Goal: Transaction & Acquisition: Purchase product/service

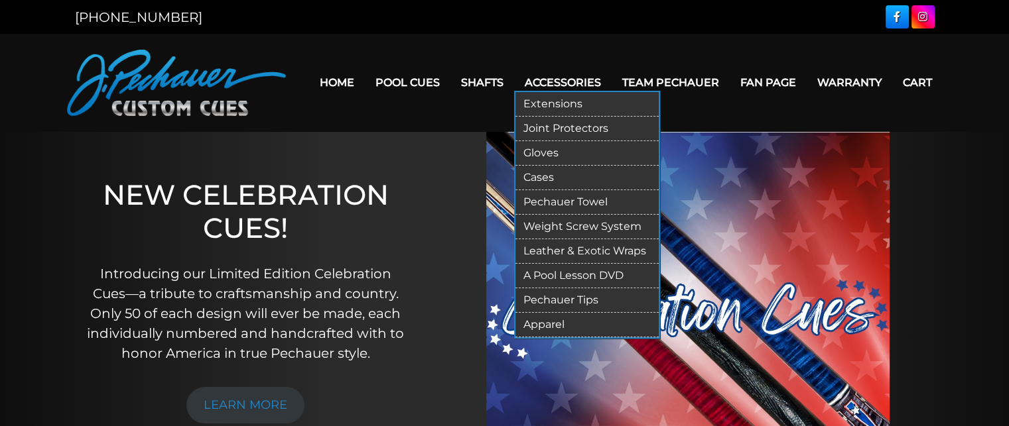
click at [543, 174] on link "Cases" at bounding box center [586, 178] width 143 height 25
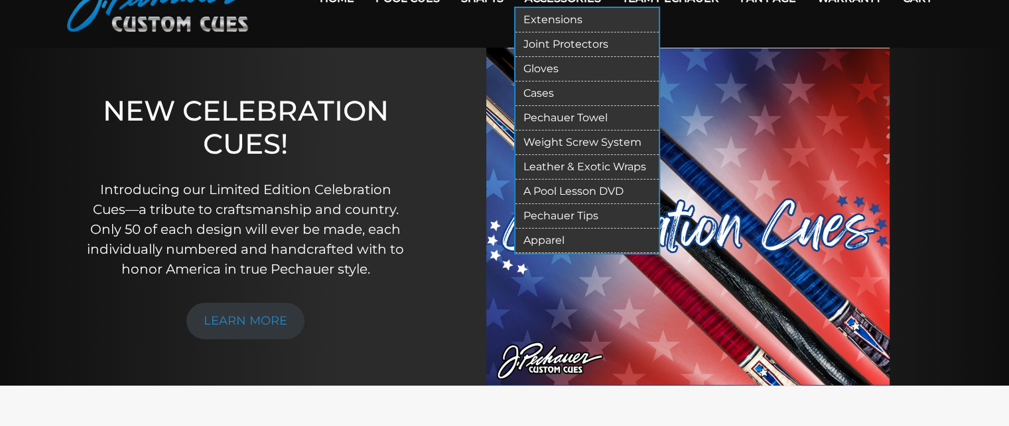
scroll to position [236, 0]
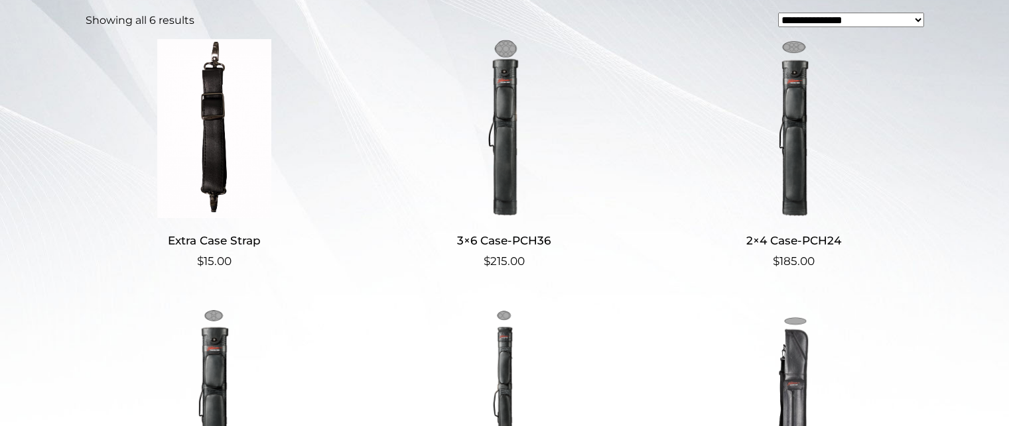
scroll to position [337, 0]
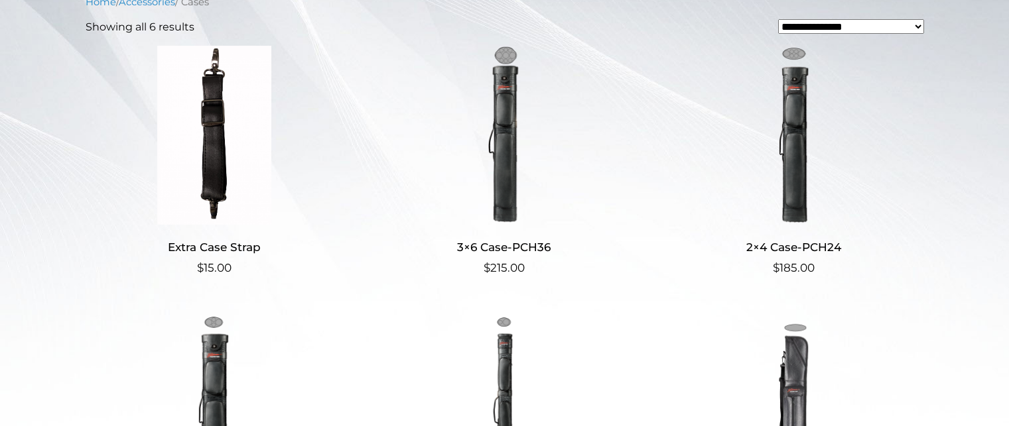
click at [512, 127] on img at bounding box center [504, 135] width 258 height 179
click at [509, 127] on img at bounding box center [504, 135] width 258 height 179
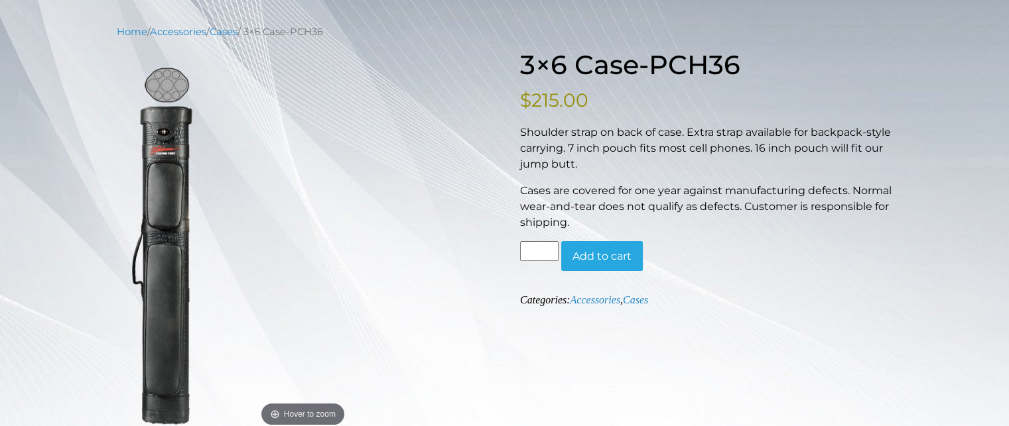
scroll to position [148, 0]
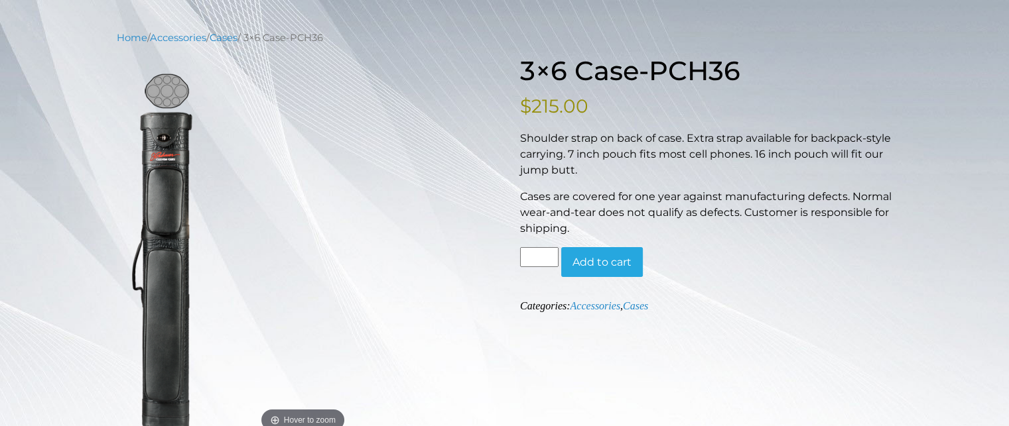
click at [634, 144] on p "Shoulder strap on back of case. Extra strap available for backpack-style carryi…" at bounding box center [706, 155] width 373 height 48
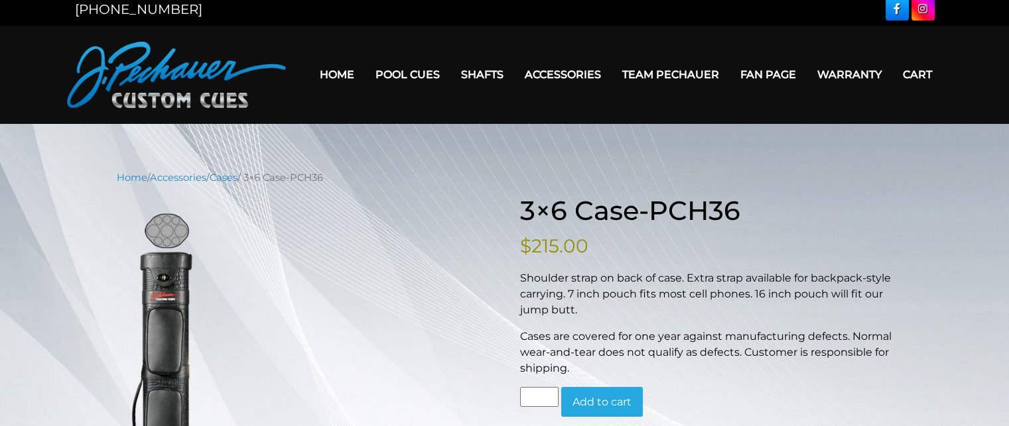
scroll to position [0, 0]
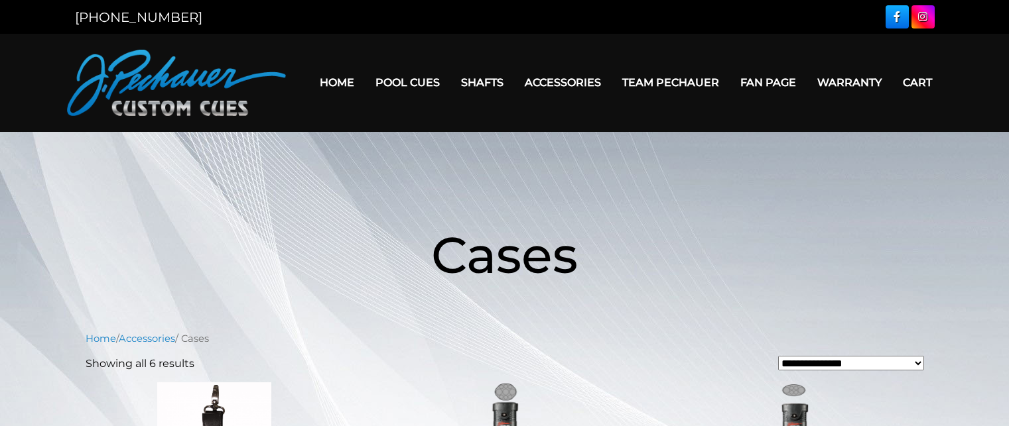
scroll to position [337, 0]
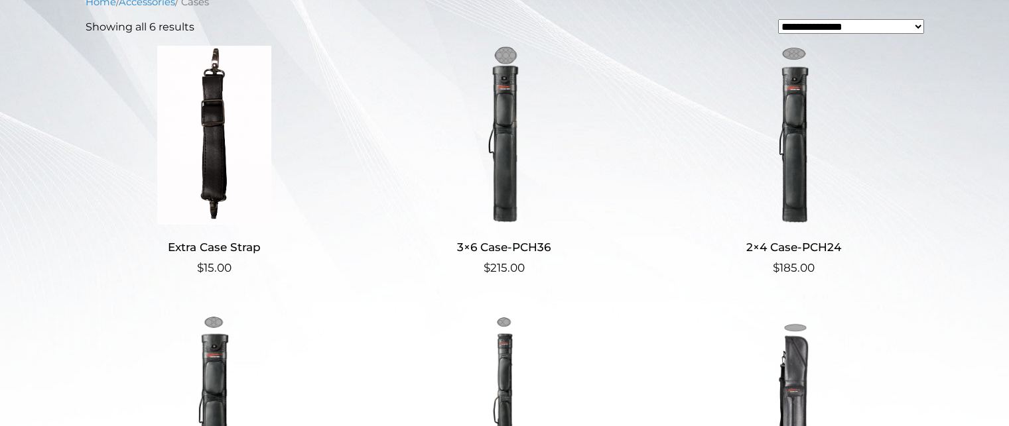
click at [770, 137] on img at bounding box center [794, 135] width 258 height 179
click at [793, 135] on img at bounding box center [794, 135] width 258 height 179
click at [785, 141] on img at bounding box center [794, 135] width 258 height 179
click at [507, 159] on img at bounding box center [504, 135] width 258 height 179
click at [820, 115] on img at bounding box center [794, 135] width 258 height 179
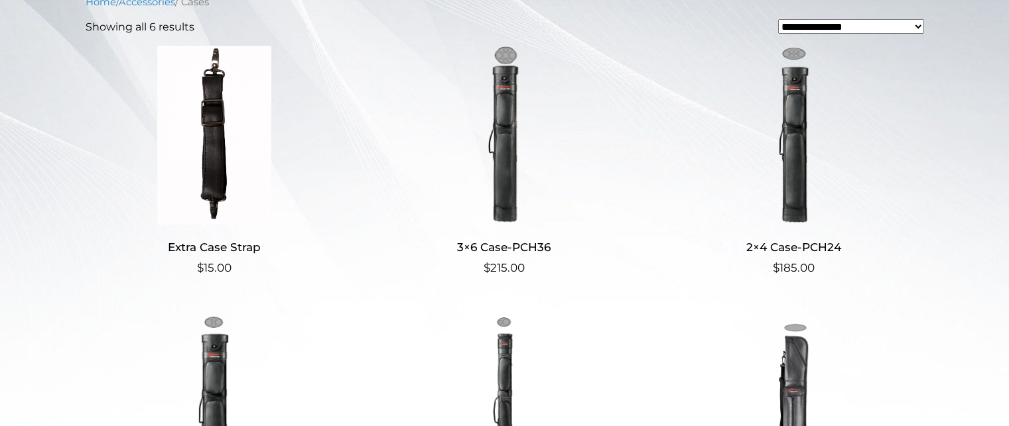
click at [796, 120] on img at bounding box center [794, 135] width 258 height 179
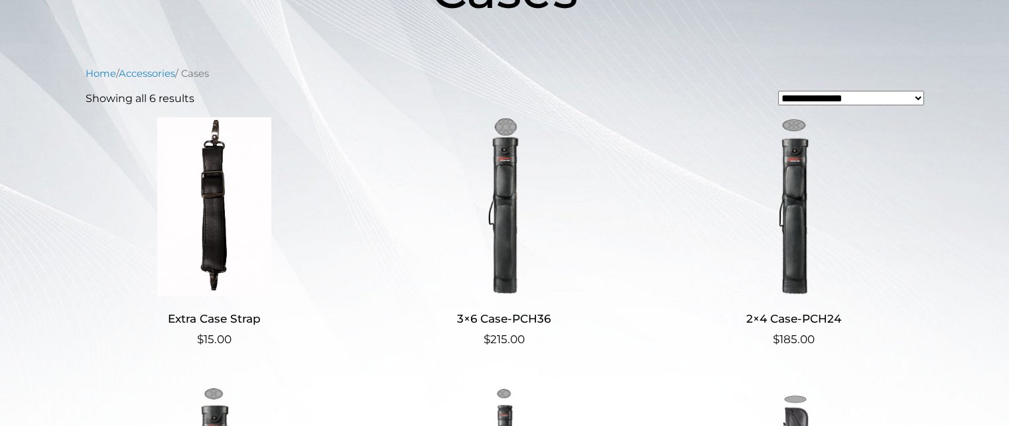
scroll to position [272, 0]
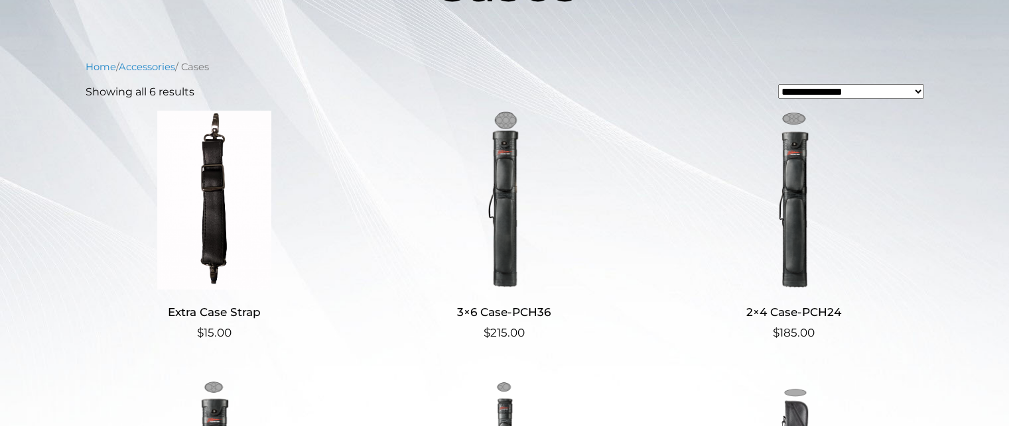
click at [800, 198] on img at bounding box center [794, 200] width 258 height 179
click at [491, 166] on img at bounding box center [504, 200] width 258 height 179
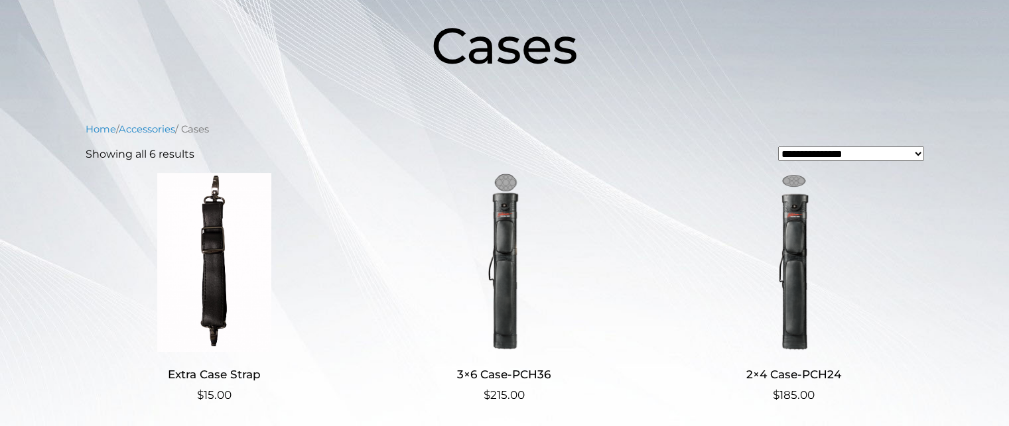
scroll to position [209, 0]
click at [819, 226] on img at bounding box center [794, 263] width 258 height 179
click at [523, 253] on img at bounding box center [504, 263] width 258 height 179
click at [820, 271] on img at bounding box center [794, 263] width 258 height 179
click at [532, 272] on img at bounding box center [504, 263] width 258 height 179
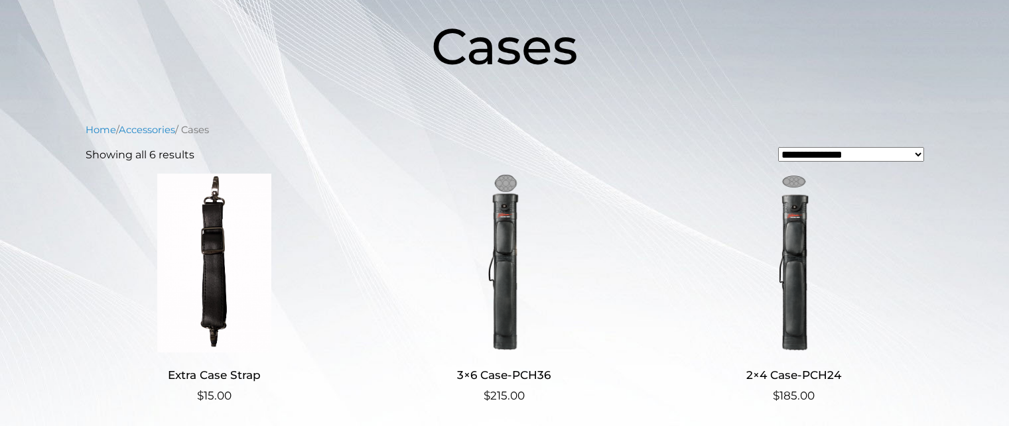
click at [531, 266] on img at bounding box center [504, 263] width 258 height 179
click at [830, 249] on img at bounding box center [794, 263] width 258 height 179
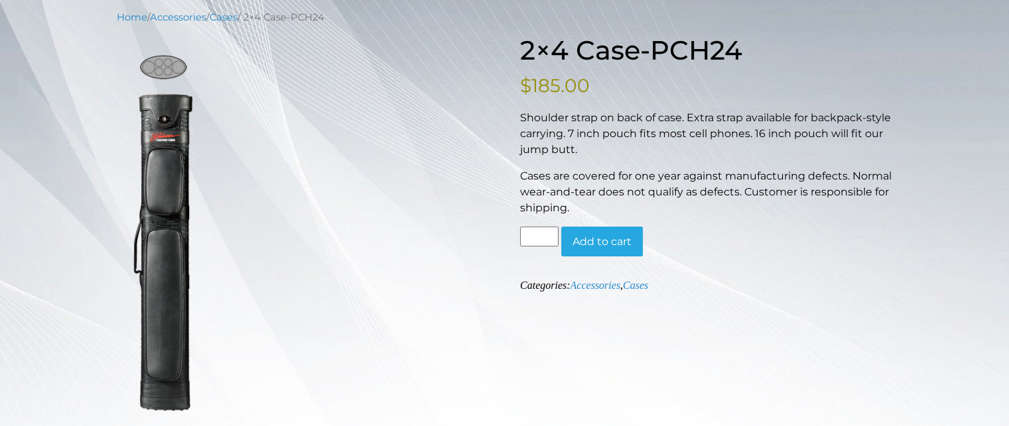
scroll to position [164, 0]
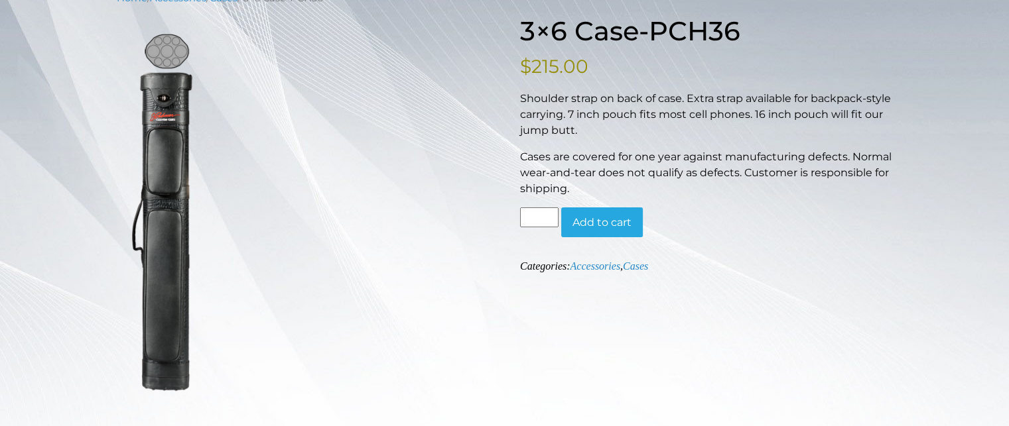
scroll to position [182, 0]
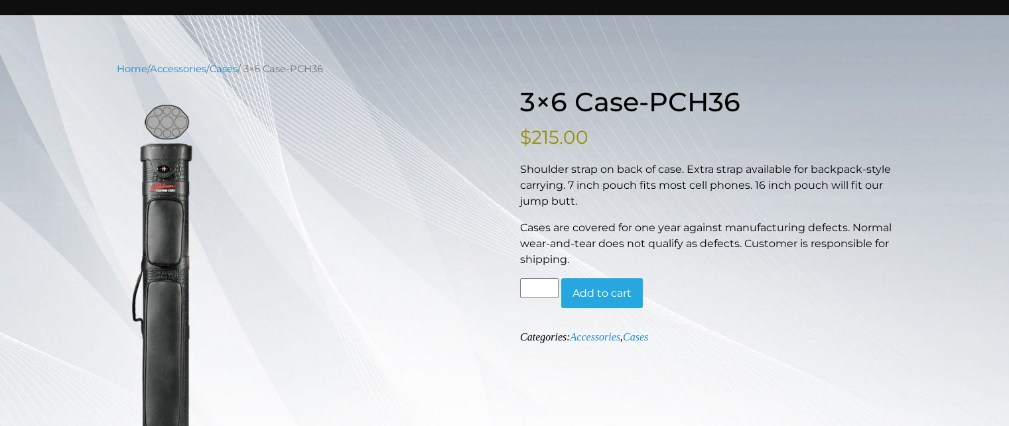
scroll to position [149, 0]
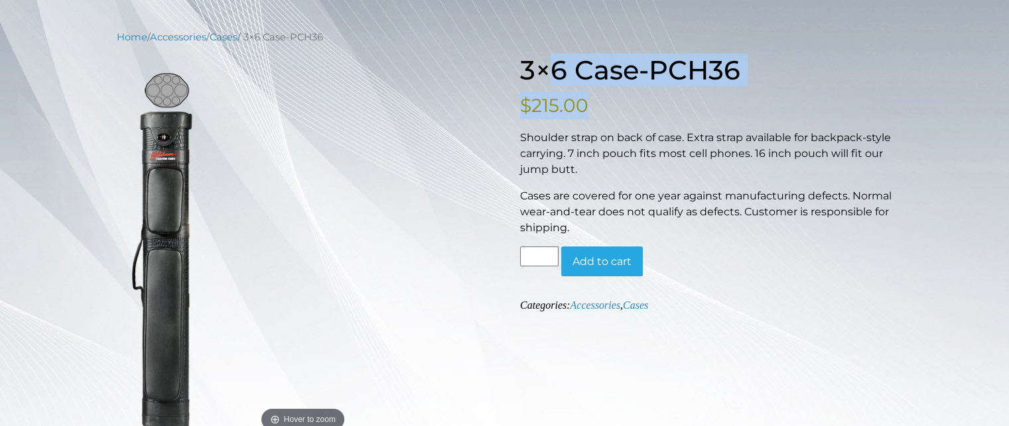
drag, startPoint x: 545, startPoint y: 60, endPoint x: 658, endPoint y: 143, distance: 140.1
click at [647, 133] on div "3×6 Case-PCH36 $ 215.00 Shoulder strap on back of case. Extra strap available f…" at bounding box center [706, 184] width 373 height 260
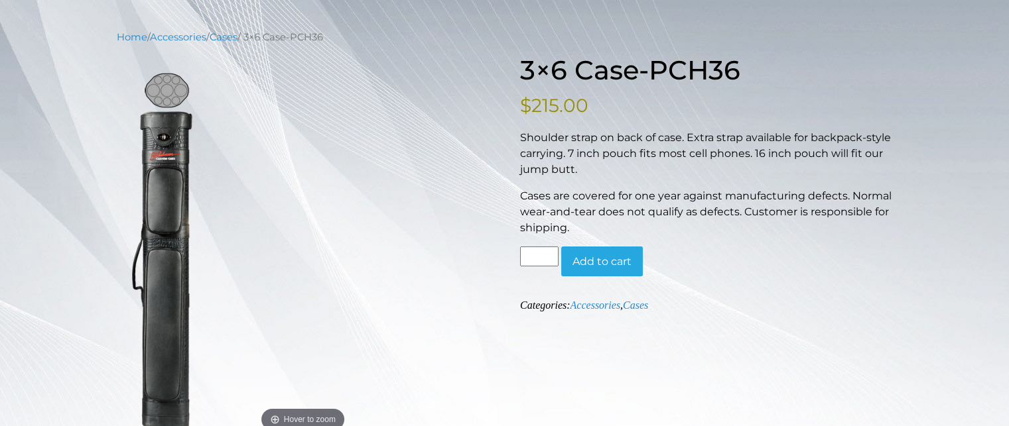
click at [659, 143] on p "Shoulder strap on back of case. Extra strap available for backpack-style carryi…" at bounding box center [706, 154] width 373 height 48
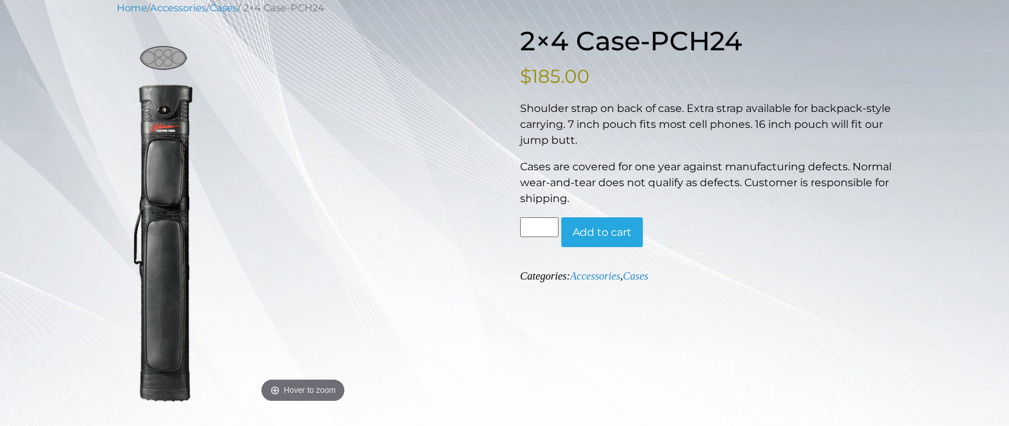
scroll to position [172, 0]
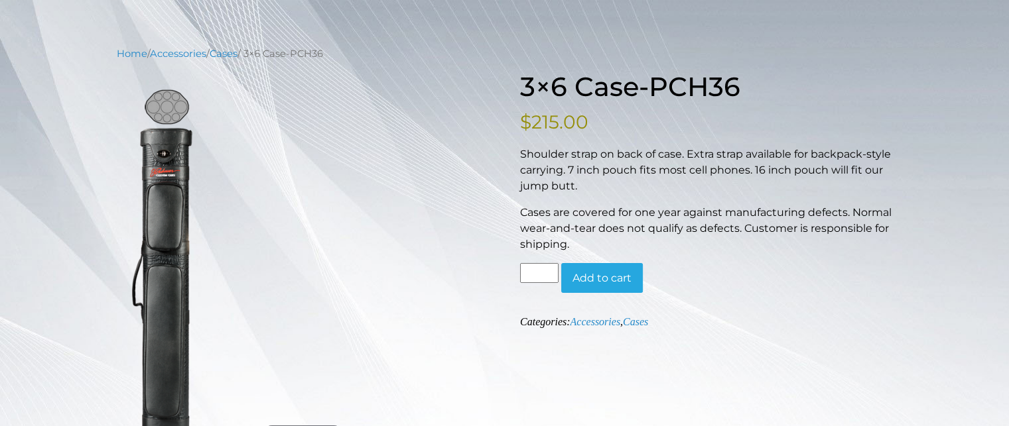
scroll to position [135, 0]
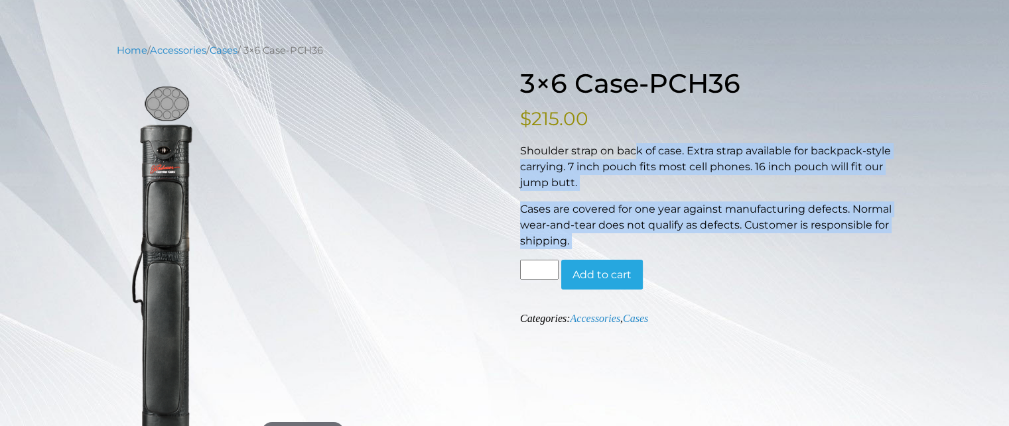
drag, startPoint x: 641, startPoint y: 159, endPoint x: 777, endPoint y: 257, distance: 167.7
click at [777, 257] on div "3×6 Case-PCH36 $ 215.00 Shoulder strap on back of case. Extra strap available f…" at bounding box center [706, 198] width 373 height 260
click at [728, 197] on div "Shoulder strap on back of case. Extra strap available for backpack-style carryi…" at bounding box center [706, 196] width 373 height 106
click at [724, 196] on div "Shoulder strap on back of case. Extra strap available for backpack-style carryi…" at bounding box center [706, 196] width 373 height 106
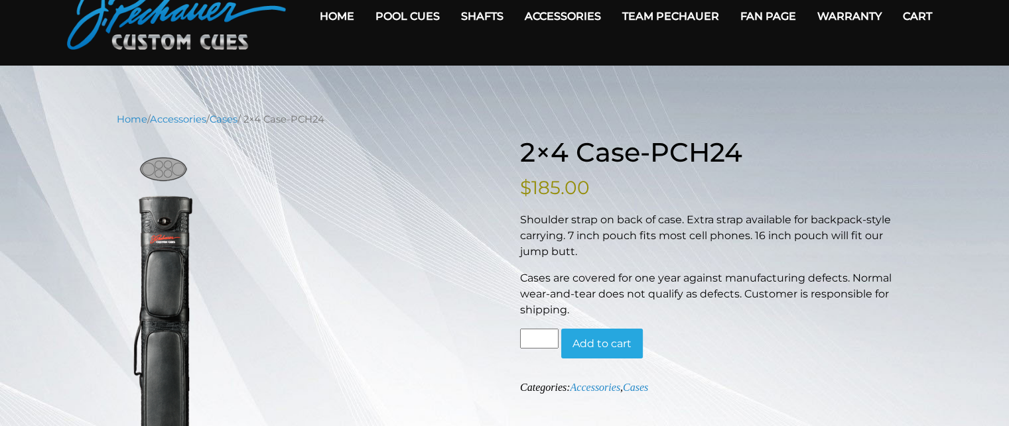
scroll to position [66, 0]
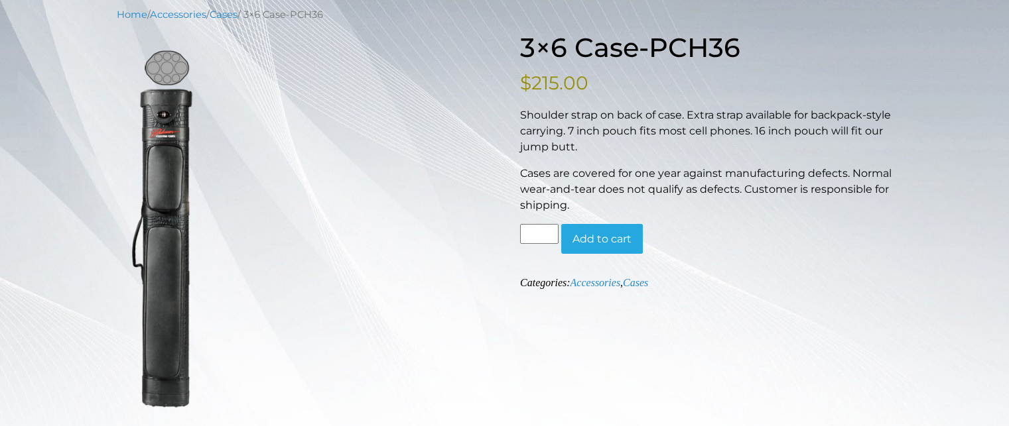
scroll to position [168, 0]
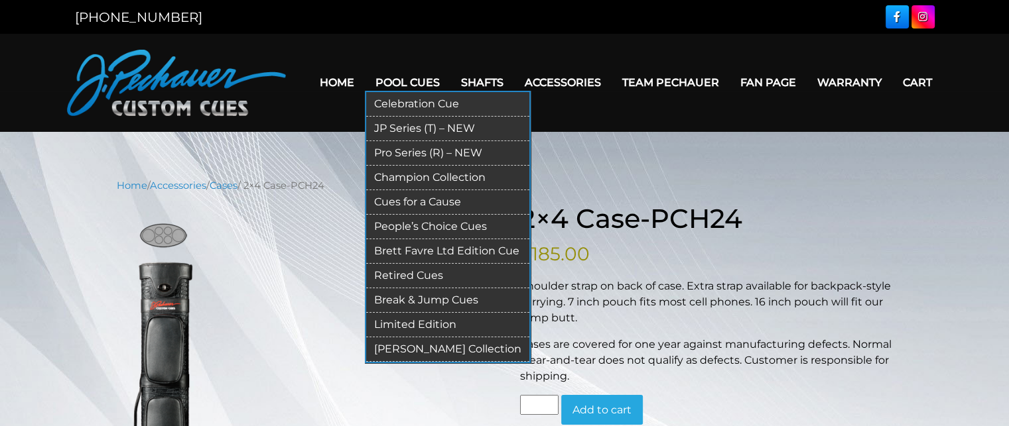
click at [444, 294] on link "Break & Jump Cues" at bounding box center [447, 301] width 163 height 25
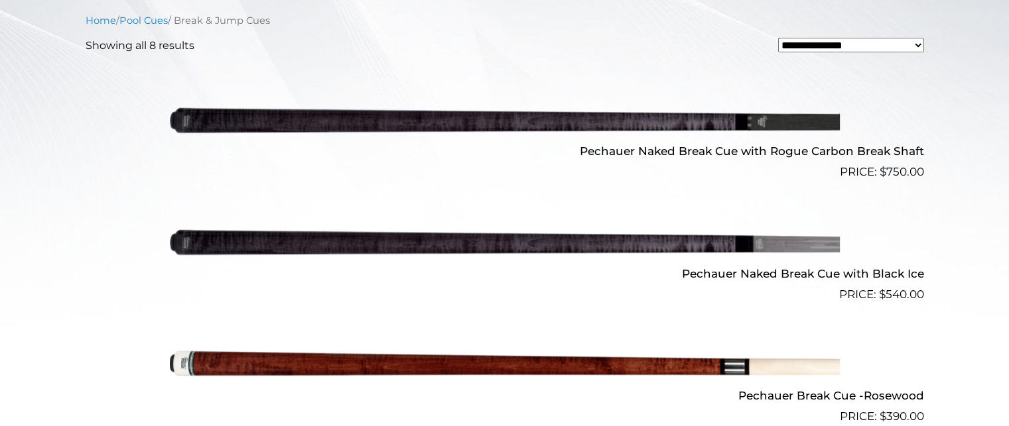
scroll to position [440, 0]
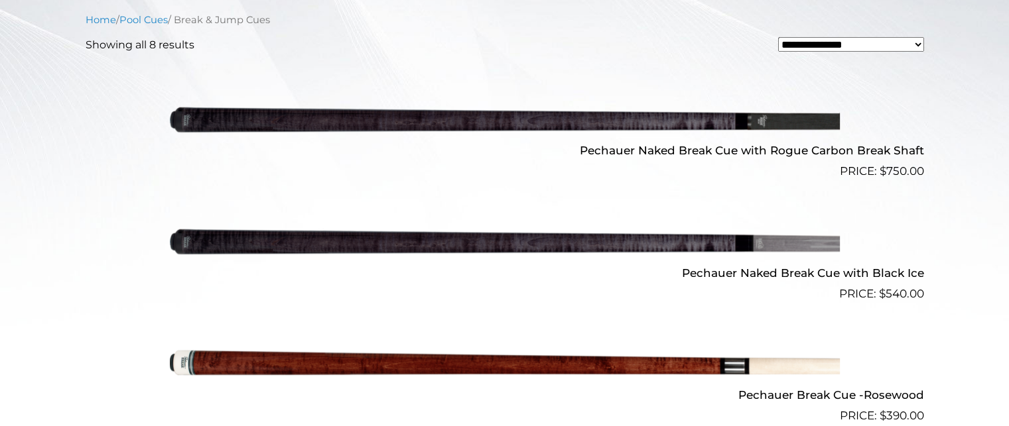
click at [505, 121] on img at bounding box center [505, 119] width 670 height 111
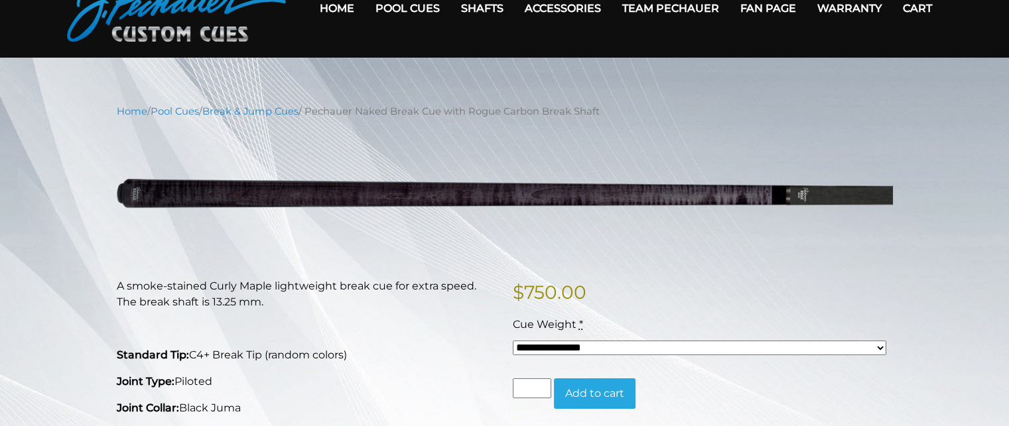
scroll to position [74, 0]
click at [618, 341] on select "**********" at bounding box center [699, 348] width 373 height 15
select select "*****"
click at [513, 341] on select "**********" at bounding box center [699, 348] width 373 height 15
click at [608, 344] on select "**********" at bounding box center [699, 348] width 373 height 15
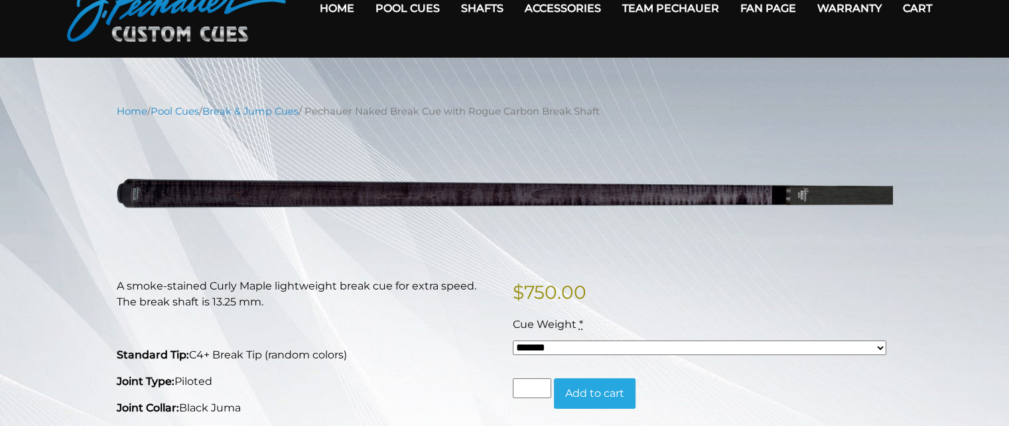
click at [513, 341] on select "**********" at bounding box center [699, 348] width 373 height 15
